Goal: Transaction & Acquisition: Purchase product/service

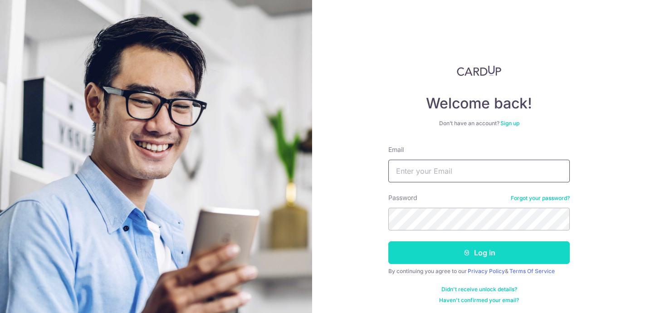
type input "[EMAIL_ADDRESS][DOMAIN_NAME]"
click at [456, 251] on button "Log in" at bounding box center [478, 252] width 181 height 23
click at [485, 252] on button "Log in" at bounding box center [478, 252] width 181 height 23
type input "[EMAIL_ADDRESS][DOMAIN_NAME]"
click at [484, 256] on button "Log in" at bounding box center [478, 252] width 181 height 23
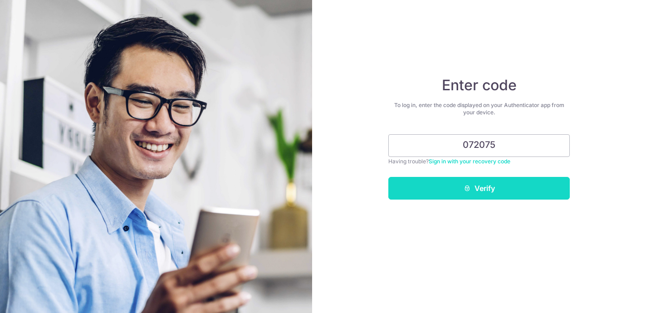
type input "072075"
click at [498, 189] on button "Verify" at bounding box center [478, 188] width 181 height 23
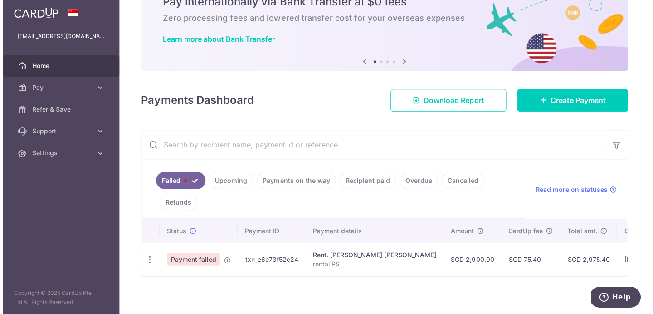
scroll to position [45, 0]
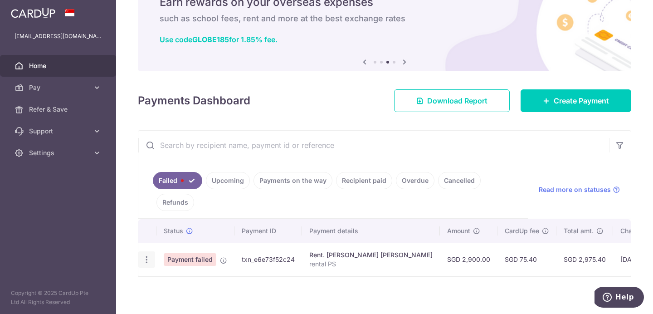
click at [147, 261] on icon "button" at bounding box center [147, 260] width 10 height 10
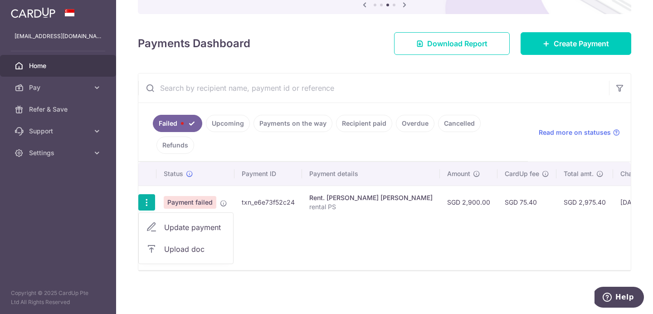
click at [208, 222] on span "Update payment" at bounding box center [195, 227] width 62 height 11
radio input "true"
type input "2,900.00"
type input "rental PS"
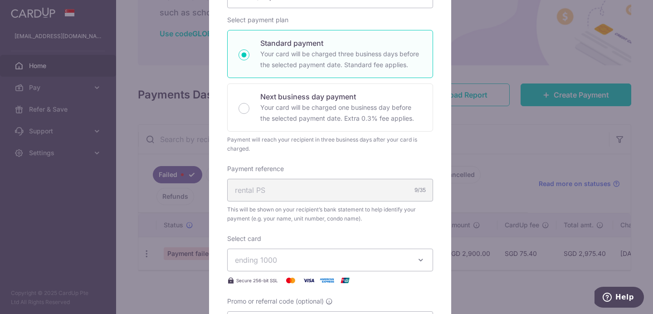
scroll to position [85, 0]
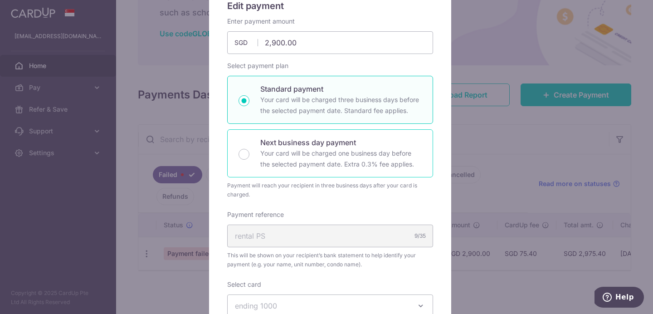
click at [270, 160] on p "Your card will be charged one business day before the selected payment date. Ex…" at bounding box center [341, 159] width 162 height 22
click at [250, 160] on input "Next business day payment Your card will be charged one business day before the…" at bounding box center [244, 154] width 11 height 11
radio input "false"
radio input "true"
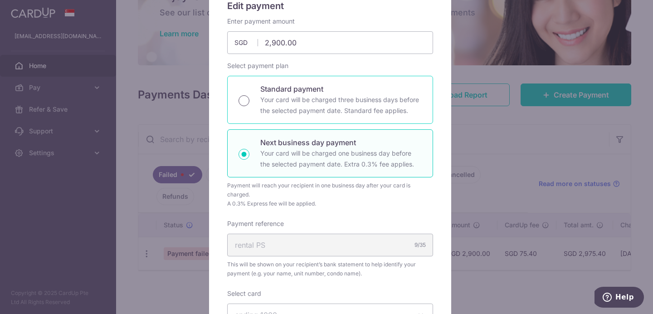
click at [241, 101] on input "Standard payment Your card will be charged three business days before the selec…" at bounding box center [244, 100] width 11 height 11
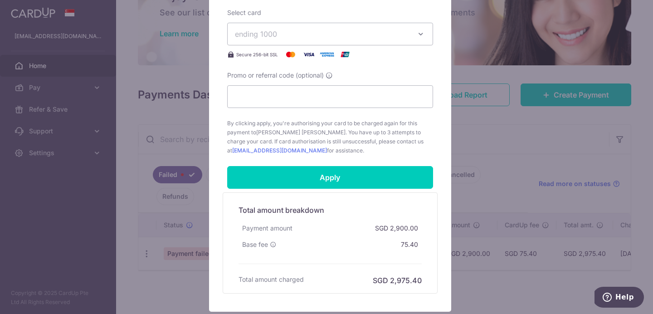
scroll to position [26, 0]
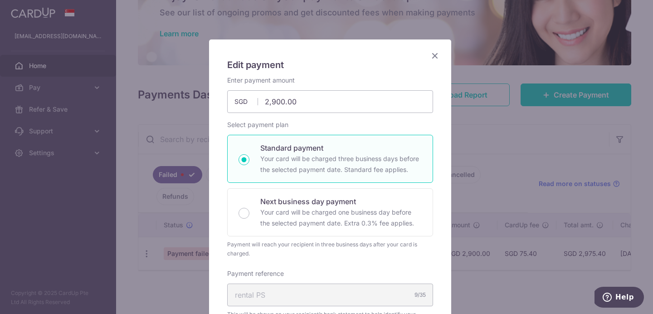
click at [432, 54] on icon "Close" at bounding box center [435, 55] width 11 height 11
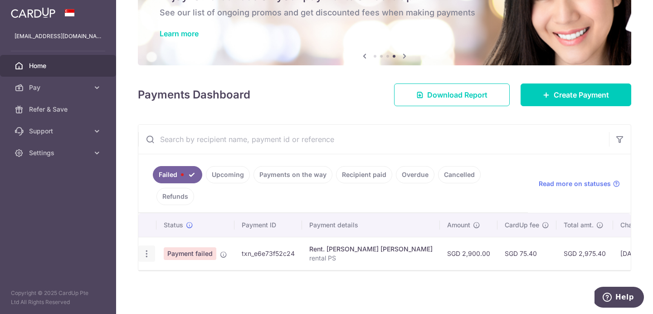
click at [148, 250] on icon "button" at bounding box center [147, 254] width 10 height 10
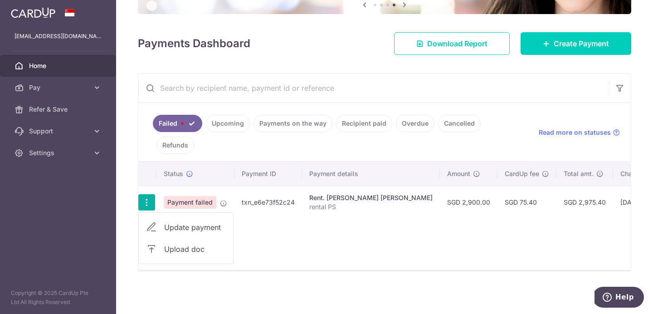
click at [198, 222] on span "Update payment" at bounding box center [195, 227] width 62 height 11
radio input "true"
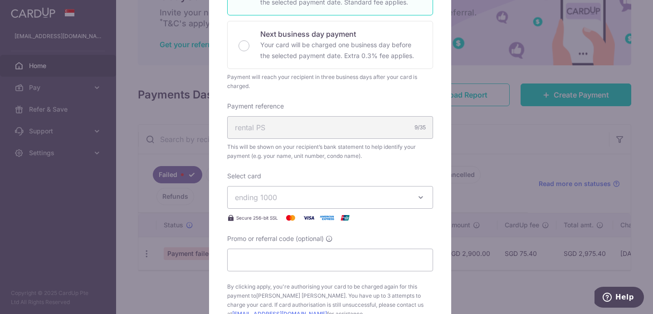
scroll to position [194, 0]
click at [416, 193] on icon "button" at bounding box center [420, 196] width 9 height 9
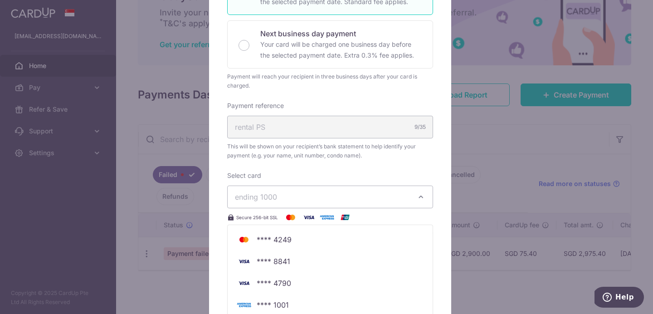
click at [416, 193] on icon "button" at bounding box center [420, 196] width 9 height 9
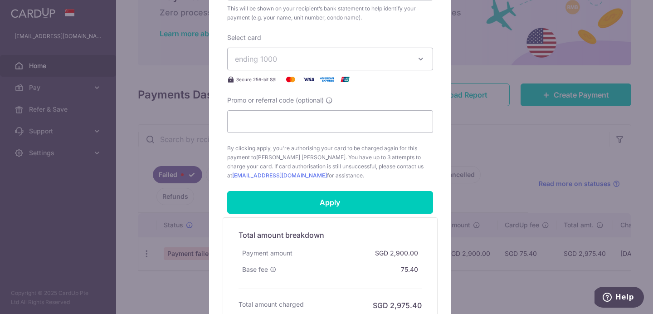
scroll to position [402, 0]
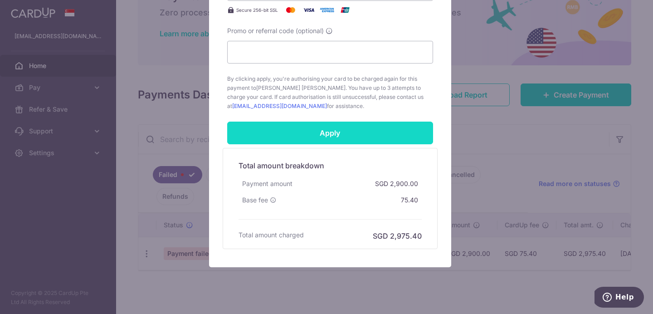
click at [318, 129] on input "Apply" at bounding box center [330, 133] width 206 height 23
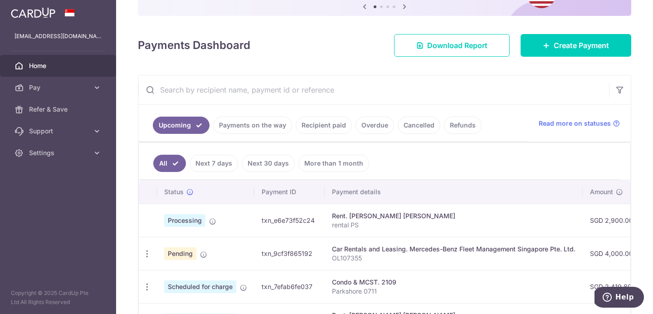
scroll to position [102, 0]
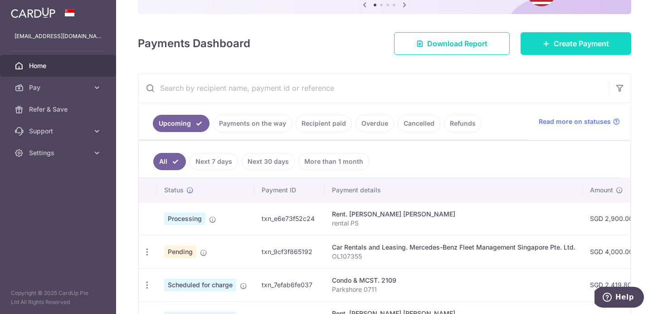
click at [565, 34] on link "Create Payment" at bounding box center [576, 43] width 111 height 23
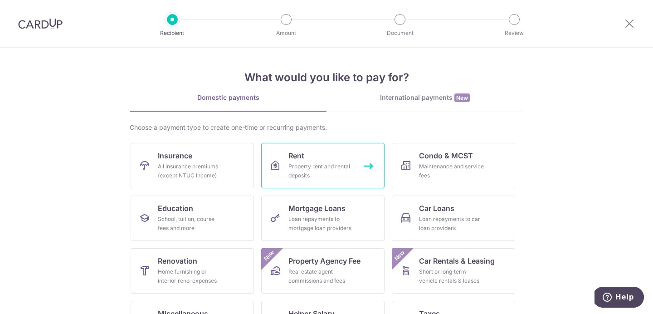
click at [338, 174] on div "Property rent and rental deposits" at bounding box center [321, 171] width 65 height 18
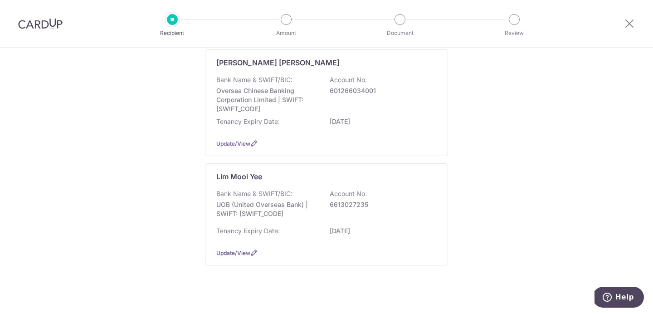
scroll to position [139, 0]
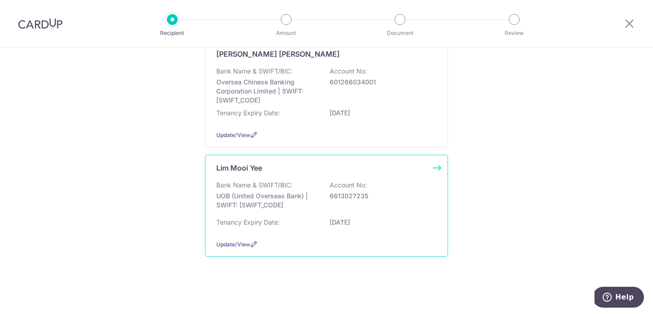
click at [404, 201] on div "Bank Name & SWIFT/BIC: UOB (United Overseas Bank) | SWIFT: UOVBSGSGXXX Account …" at bounding box center [326, 198] width 220 height 34
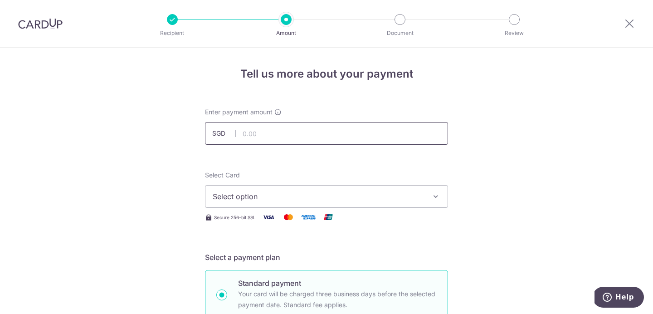
click at [316, 134] on input "text" at bounding box center [326, 133] width 243 height 23
type input "130,000.00"
click at [382, 184] on div "Select Card Select option Add credit card Your Cards **** 4249 **** 8841 **** 4…" at bounding box center [326, 189] width 243 height 37
click at [376, 200] on span "Select option" at bounding box center [318, 196] width 211 height 11
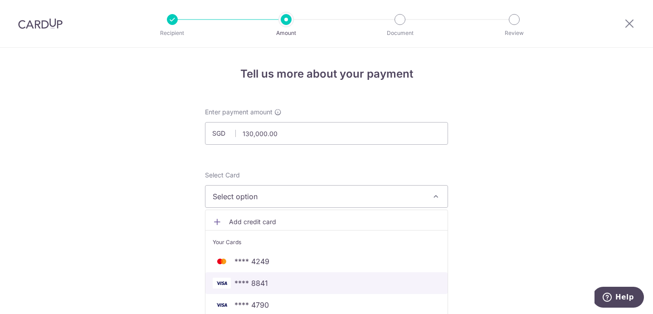
click at [271, 285] on span "**** 8841" at bounding box center [327, 283] width 228 height 11
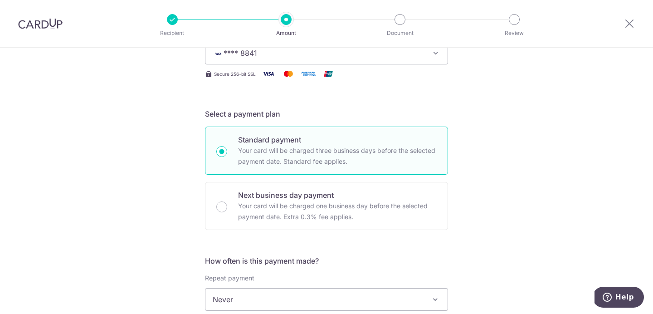
scroll to position [233, 0]
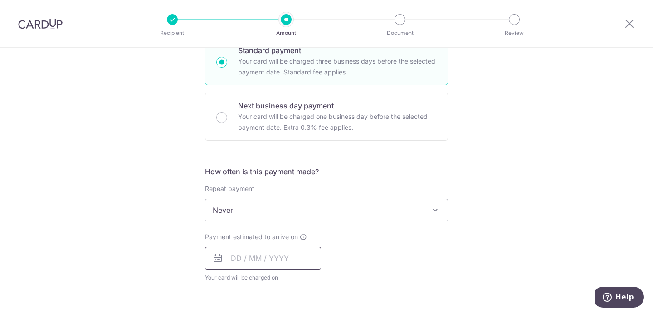
click at [306, 261] on input "text" at bounding box center [263, 258] width 116 height 23
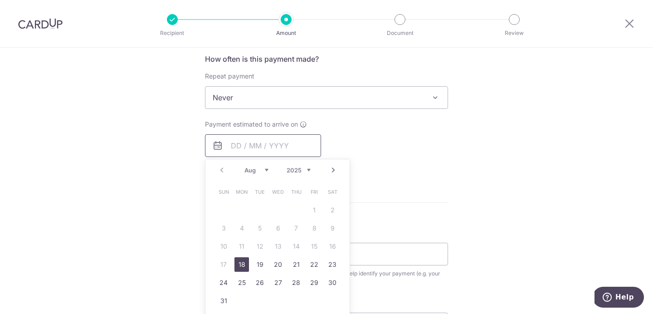
scroll to position [391, 0]
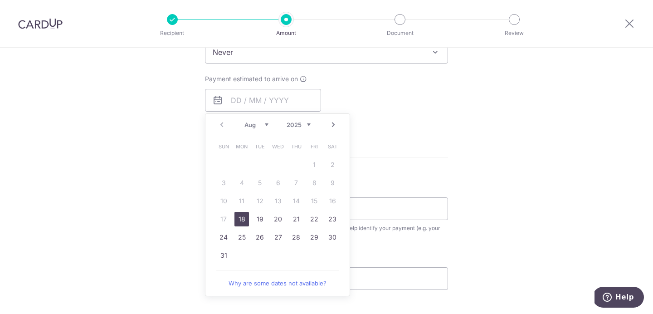
click at [470, 137] on div "Tell us more about your payment Enter payment amount SGD 130,000.00 130000.00 S…" at bounding box center [326, 67] width 653 height 821
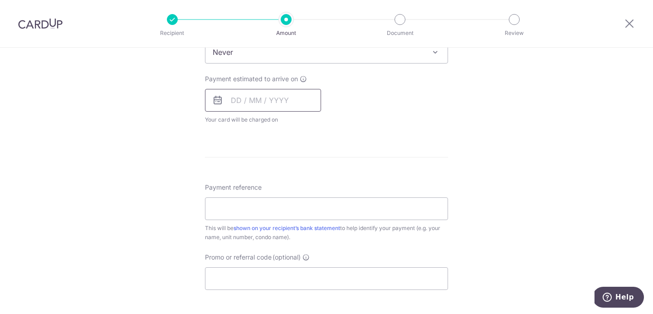
click at [269, 99] on input "text" at bounding box center [263, 100] width 116 height 23
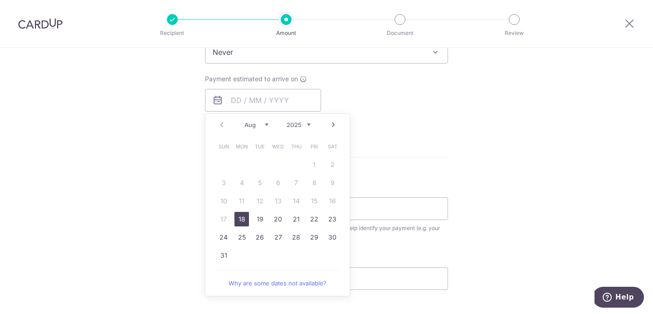
click at [239, 217] on link "18" at bounding box center [242, 219] width 15 height 15
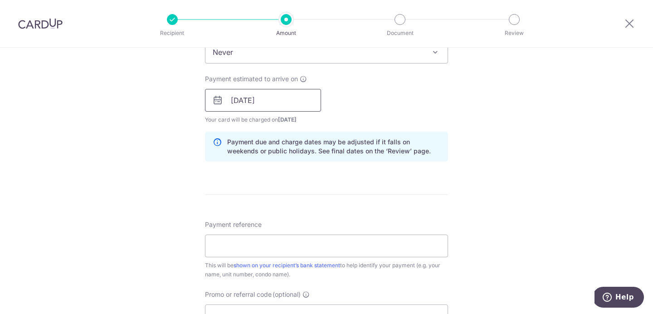
click at [272, 102] on input "18/08/2025" at bounding box center [263, 100] width 116 height 23
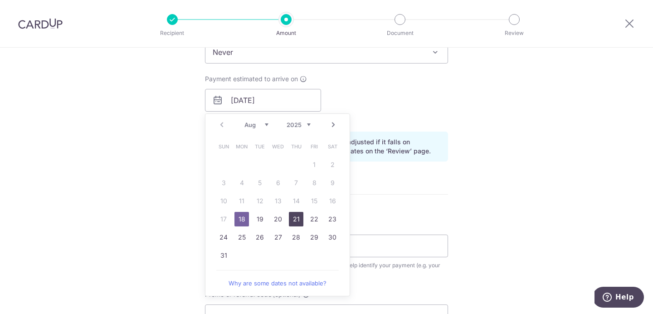
click at [291, 218] on link "21" at bounding box center [296, 219] width 15 height 15
type input "[DATE]"
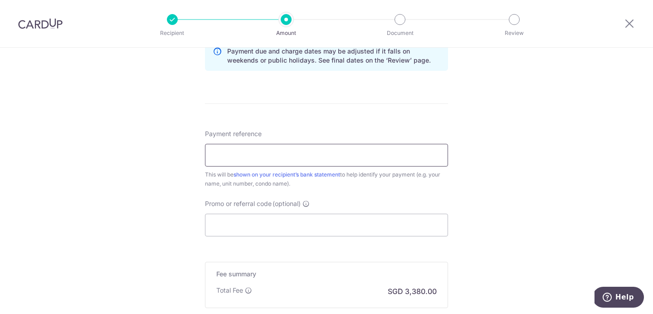
scroll to position [504, 0]
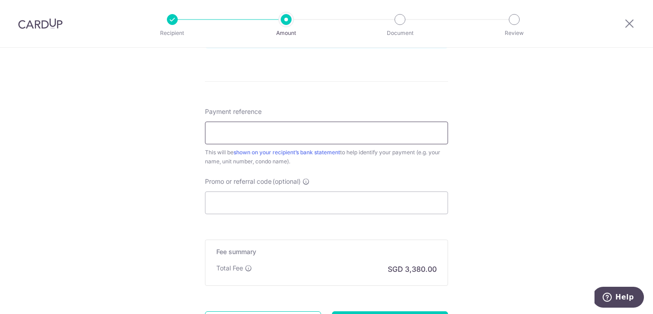
click at [316, 137] on input "Payment reference" at bounding box center [326, 133] width 243 height 23
type input "SECURITY DEPOSIT"
click at [262, 208] on input "Promo or referral code (optional)" at bounding box center [326, 202] width 243 height 23
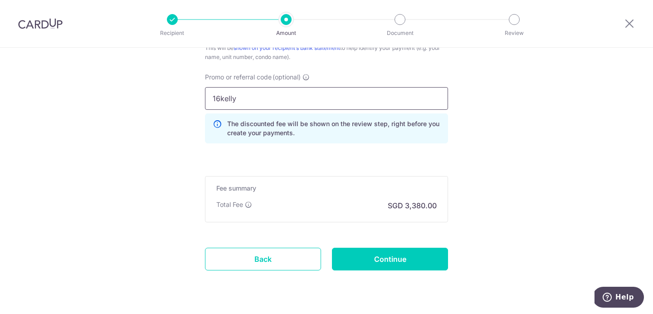
scroll to position [632, 0]
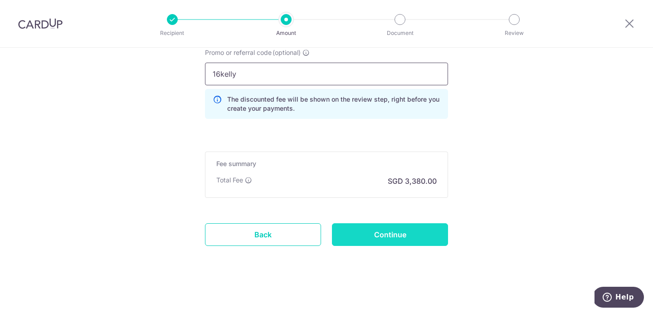
type input "16kelly"
click at [397, 230] on input "Continue" at bounding box center [390, 234] width 116 height 23
type input "Create Schedule"
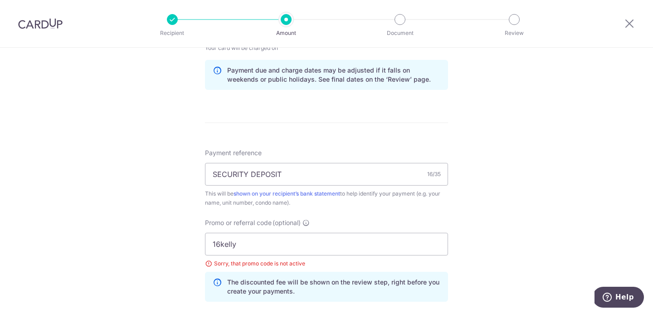
scroll to position [570, 0]
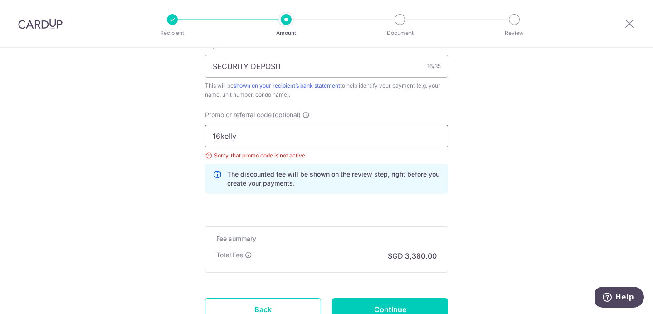
click at [243, 134] on input "16kelly" at bounding box center [326, 136] width 243 height 23
click at [243, 133] on input "16kelly" at bounding box center [326, 136] width 243 height 23
type input "16KELLY"
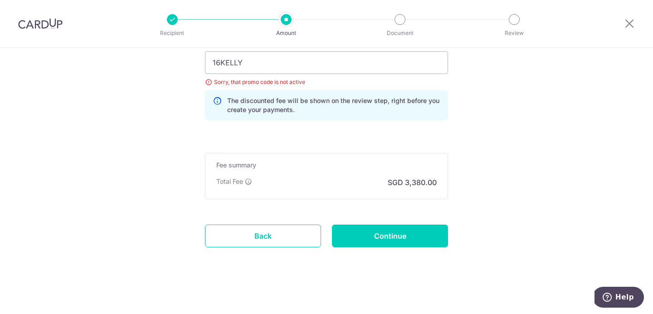
scroll to position [645, 0]
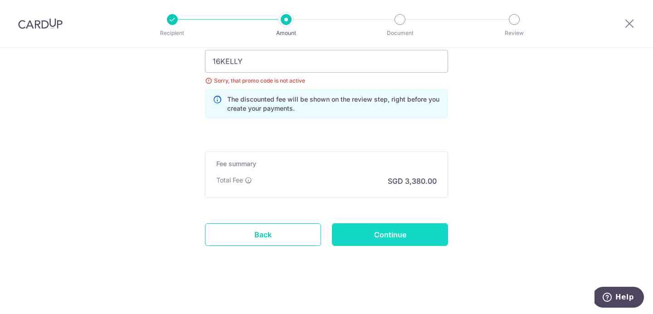
click at [396, 242] on input "Continue" at bounding box center [390, 234] width 116 height 23
type input "Update Schedule"
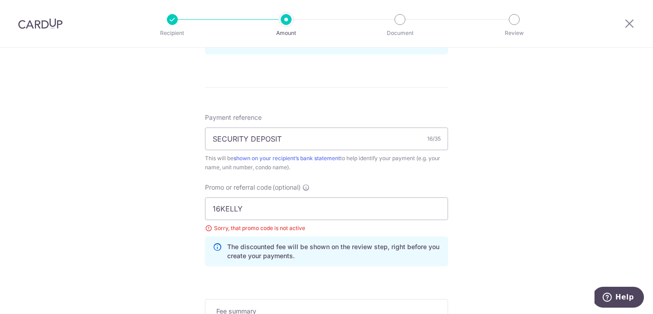
scroll to position [592, 0]
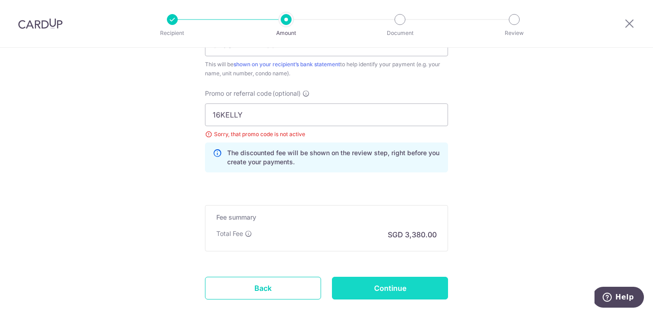
click at [399, 295] on input "Continue" at bounding box center [390, 288] width 116 height 23
type input "Update Schedule"
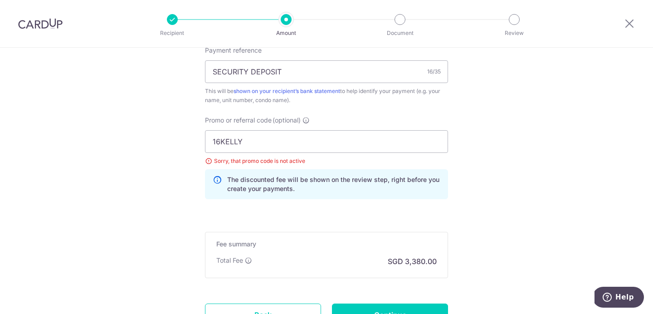
scroll to position [564, 0]
click at [39, 17] on div at bounding box center [40, 23] width 81 height 47
click at [42, 27] on img at bounding box center [40, 23] width 44 height 11
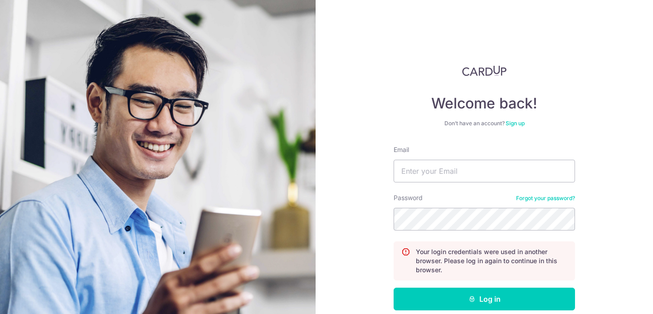
type input "Kellychousm@gmail.com"
